Goal: Navigation & Orientation: Find specific page/section

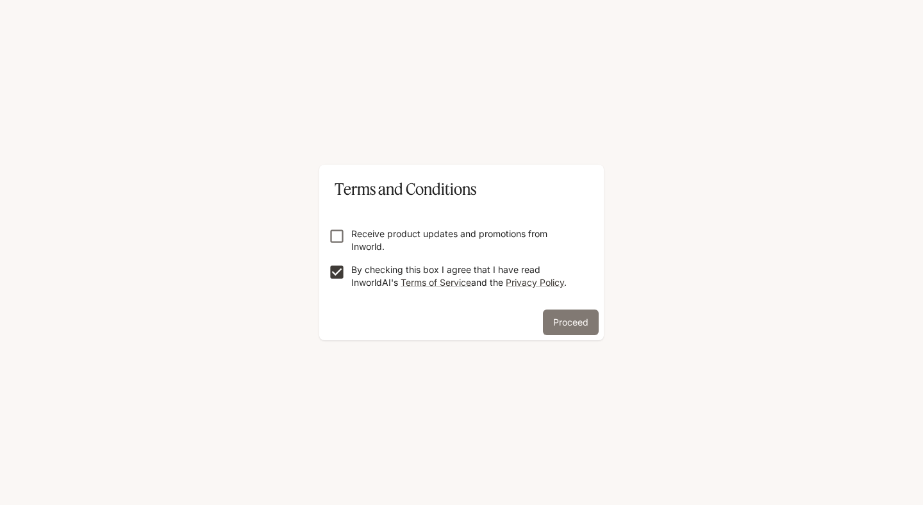
click at [568, 332] on button "Proceed" at bounding box center [571, 323] width 56 height 26
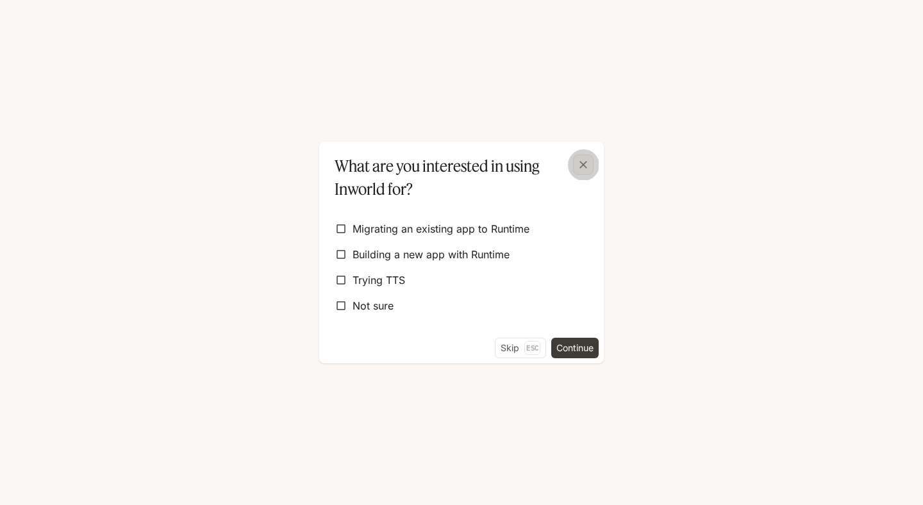
click at [589, 164] on icon "button" at bounding box center [583, 164] width 13 height 13
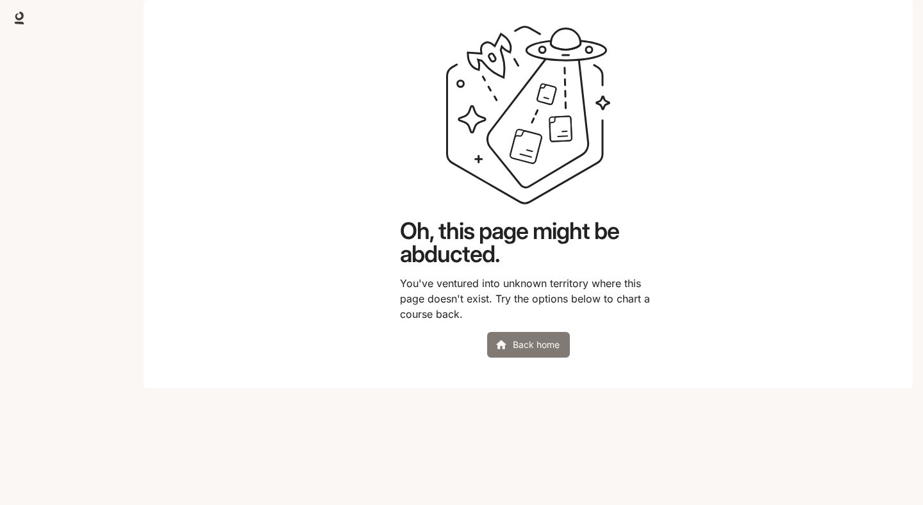
click at [545, 358] on link "Back home" at bounding box center [528, 345] width 83 height 26
click at [895, 16] on icon "button" at bounding box center [895, 18] width 7 height 7
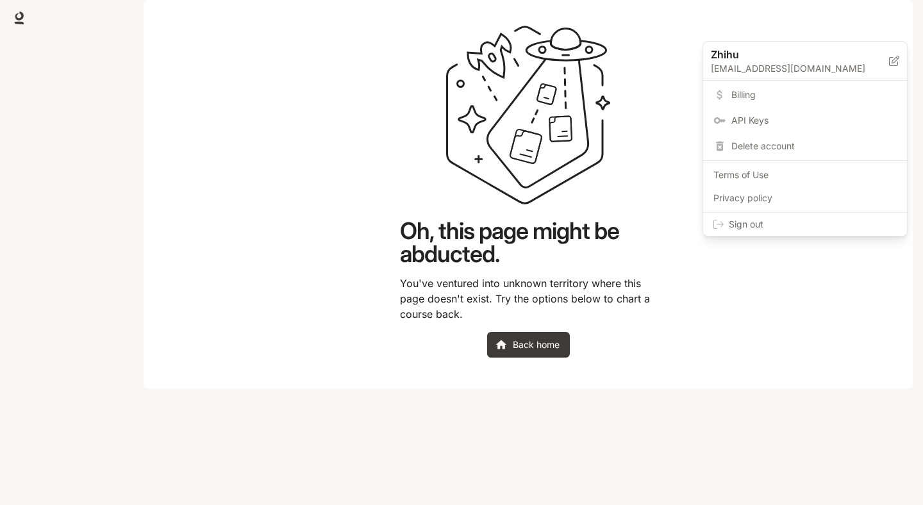
click at [895, 17] on div at bounding box center [461, 252] width 923 height 505
